Goal: Use online tool/utility: Utilize a website feature to perform a specific function

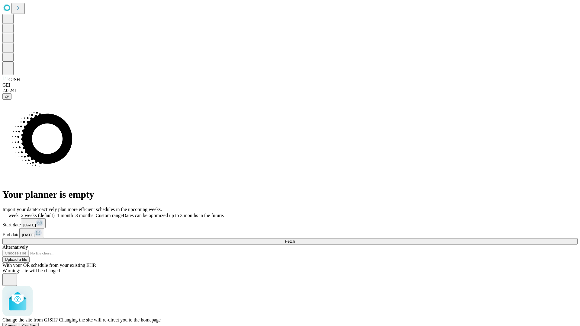
click at [37, 324] on span "Confirm" at bounding box center [29, 326] width 14 height 5
click at [73, 213] on label "1 month" at bounding box center [64, 215] width 18 height 5
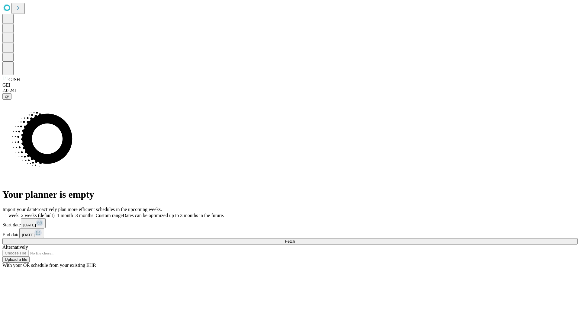
click at [295, 239] on span "Fetch" at bounding box center [290, 241] width 10 height 5
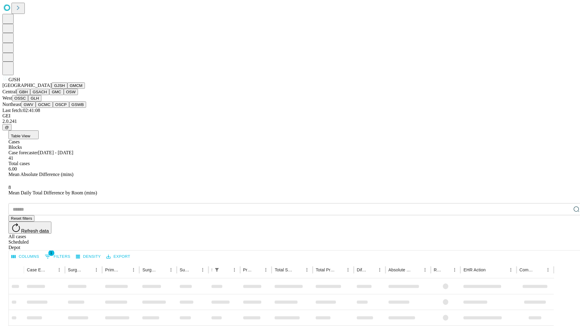
click at [67, 89] on button "GMCM" at bounding box center [76, 85] width 18 height 6
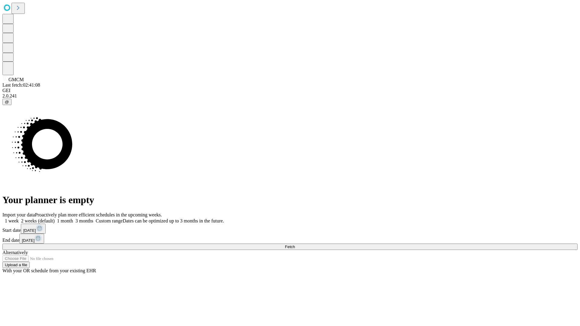
click at [73, 218] on label "1 month" at bounding box center [64, 220] width 18 height 5
click at [295, 245] on span "Fetch" at bounding box center [290, 247] width 10 height 5
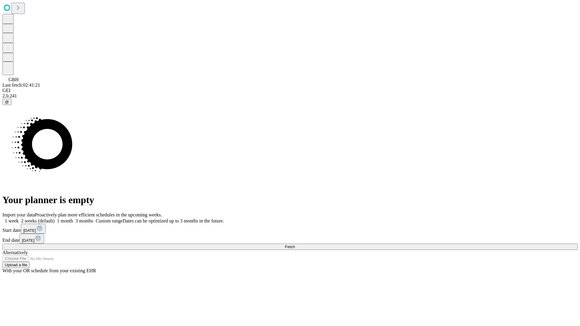
click at [295, 245] on span "Fetch" at bounding box center [290, 247] width 10 height 5
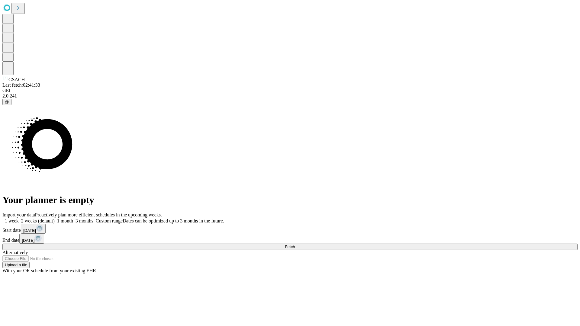
click at [73, 218] on label "1 month" at bounding box center [64, 220] width 18 height 5
click at [295, 245] on span "Fetch" at bounding box center [290, 247] width 10 height 5
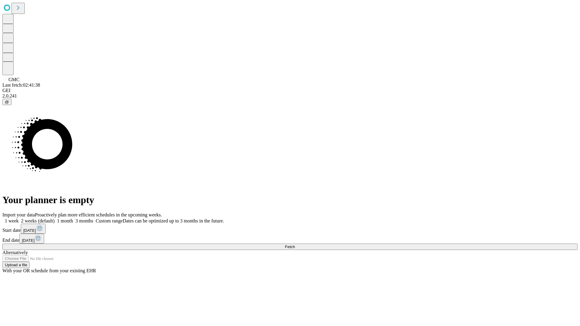
click at [73, 218] on label "1 month" at bounding box center [64, 220] width 18 height 5
click at [295, 245] on span "Fetch" at bounding box center [290, 247] width 10 height 5
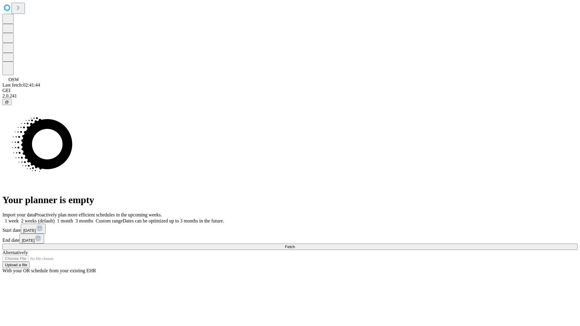
click at [73, 218] on label "1 month" at bounding box center [64, 220] width 18 height 5
click at [295, 245] on span "Fetch" at bounding box center [290, 247] width 10 height 5
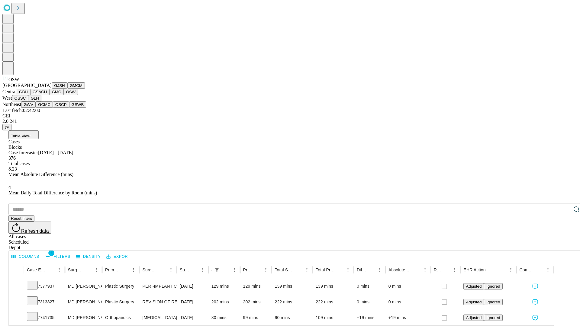
click at [28, 101] on button "OSSC" at bounding box center [20, 98] width 16 height 6
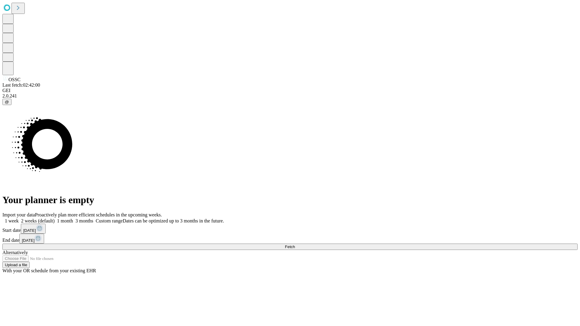
click at [73, 218] on label "1 month" at bounding box center [64, 220] width 18 height 5
click at [295, 245] on span "Fetch" at bounding box center [290, 247] width 10 height 5
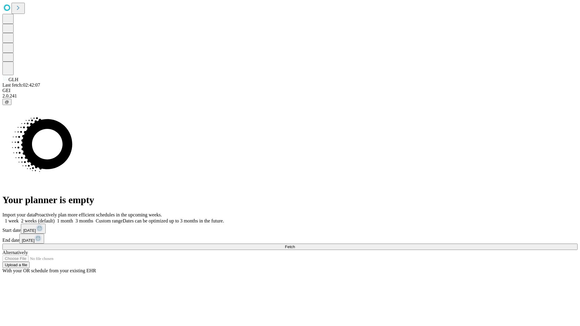
click at [73, 218] on label "1 month" at bounding box center [64, 220] width 18 height 5
click at [295, 245] on span "Fetch" at bounding box center [290, 247] width 10 height 5
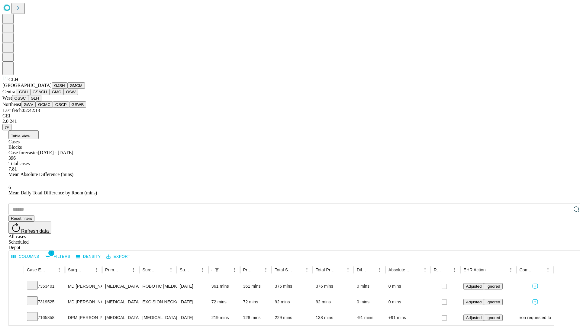
click at [36, 108] on button "GWV" at bounding box center [28, 104] width 14 height 6
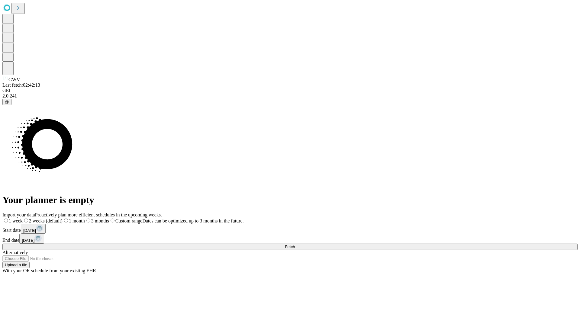
click at [85, 218] on label "1 month" at bounding box center [73, 220] width 22 height 5
click at [295, 245] on span "Fetch" at bounding box center [290, 247] width 10 height 5
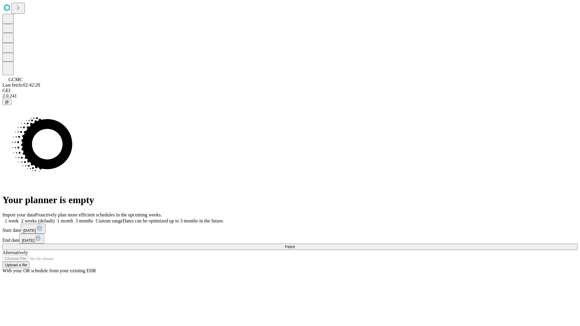
click at [295, 245] on span "Fetch" at bounding box center [290, 247] width 10 height 5
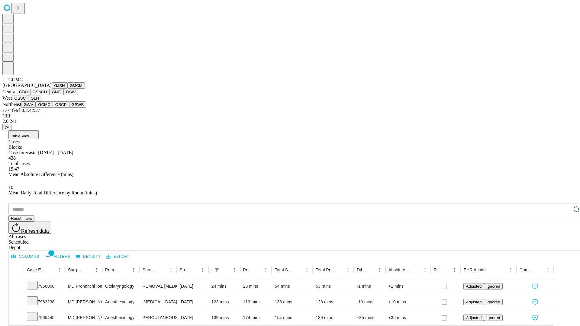
click at [53, 108] on button "OSCP" at bounding box center [61, 104] width 16 height 6
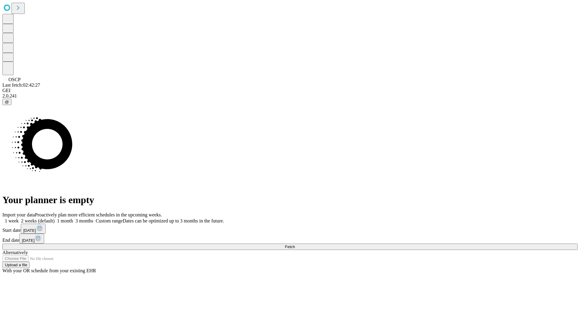
click at [73, 218] on label "1 month" at bounding box center [64, 220] width 18 height 5
click at [295, 245] on span "Fetch" at bounding box center [290, 247] width 10 height 5
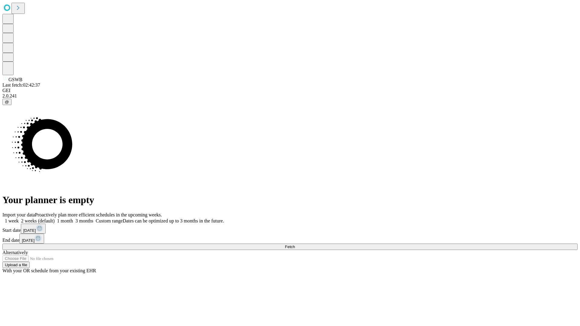
click at [73, 218] on label "1 month" at bounding box center [64, 220] width 18 height 5
click at [295, 245] on span "Fetch" at bounding box center [290, 247] width 10 height 5
